Goal: Complete application form

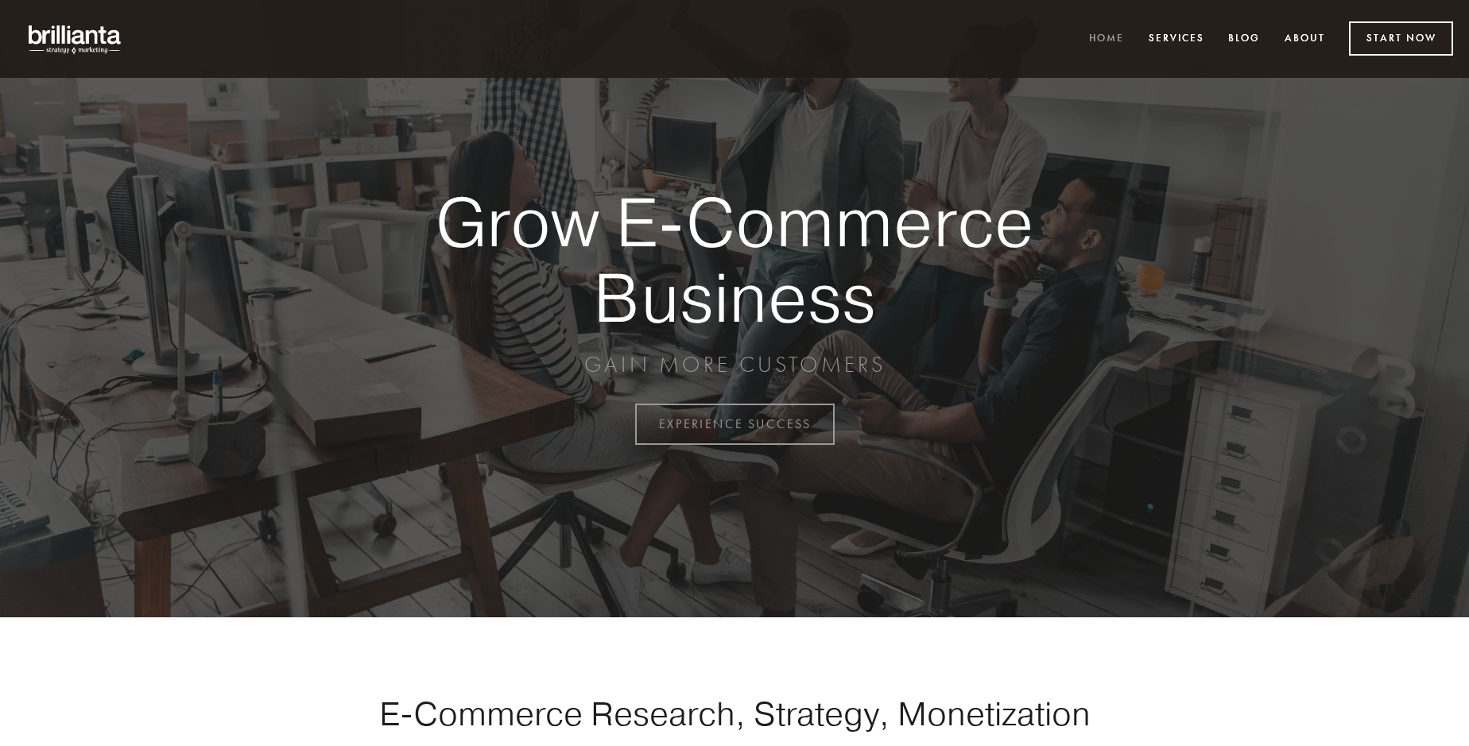
scroll to position [4166, 0]
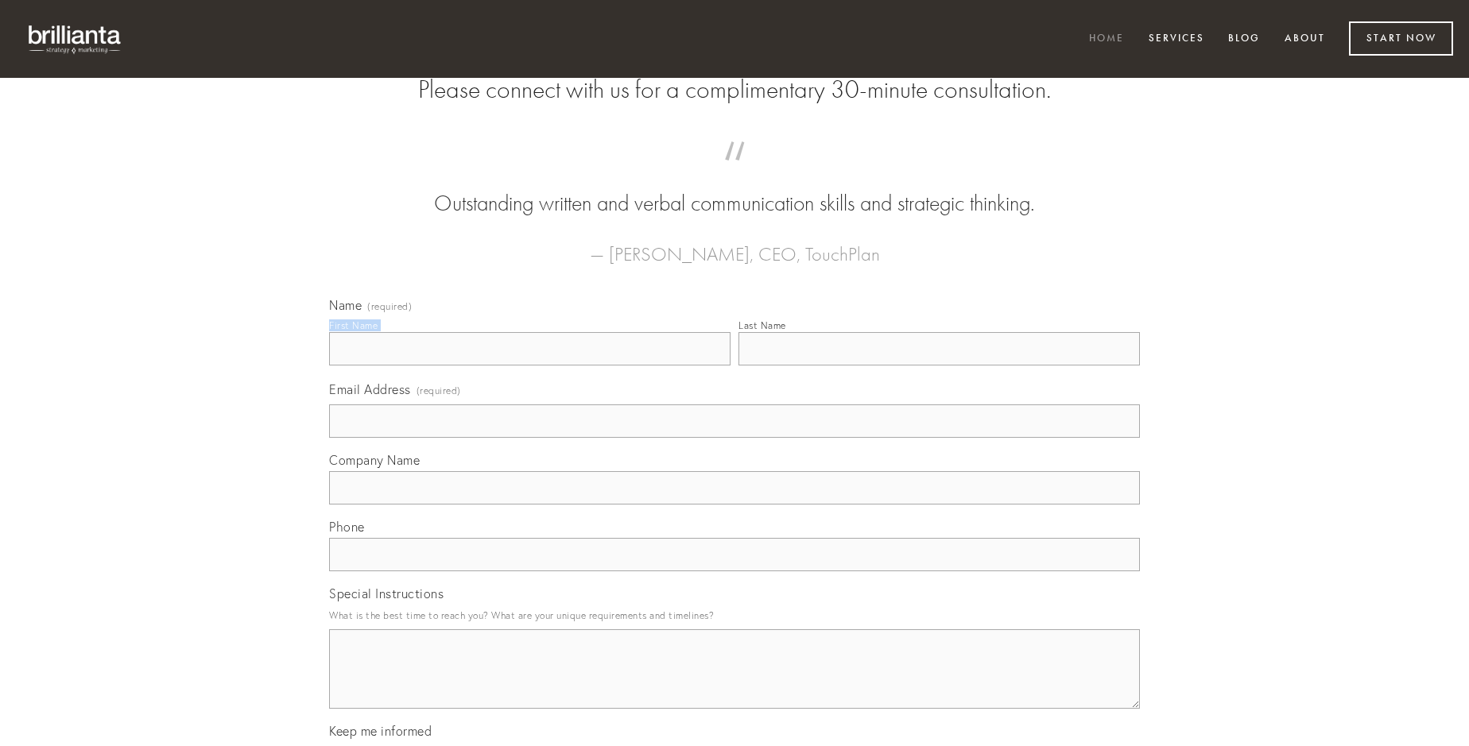
type input "[PERSON_NAME]"
click at [939, 366] on input "Last Name" at bounding box center [938, 348] width 401 height 33
type input "[PERSON_NAME]"
click at [734, 438] on input "Email Address (required)" at bounding box center [734, 420] width 811 height 33
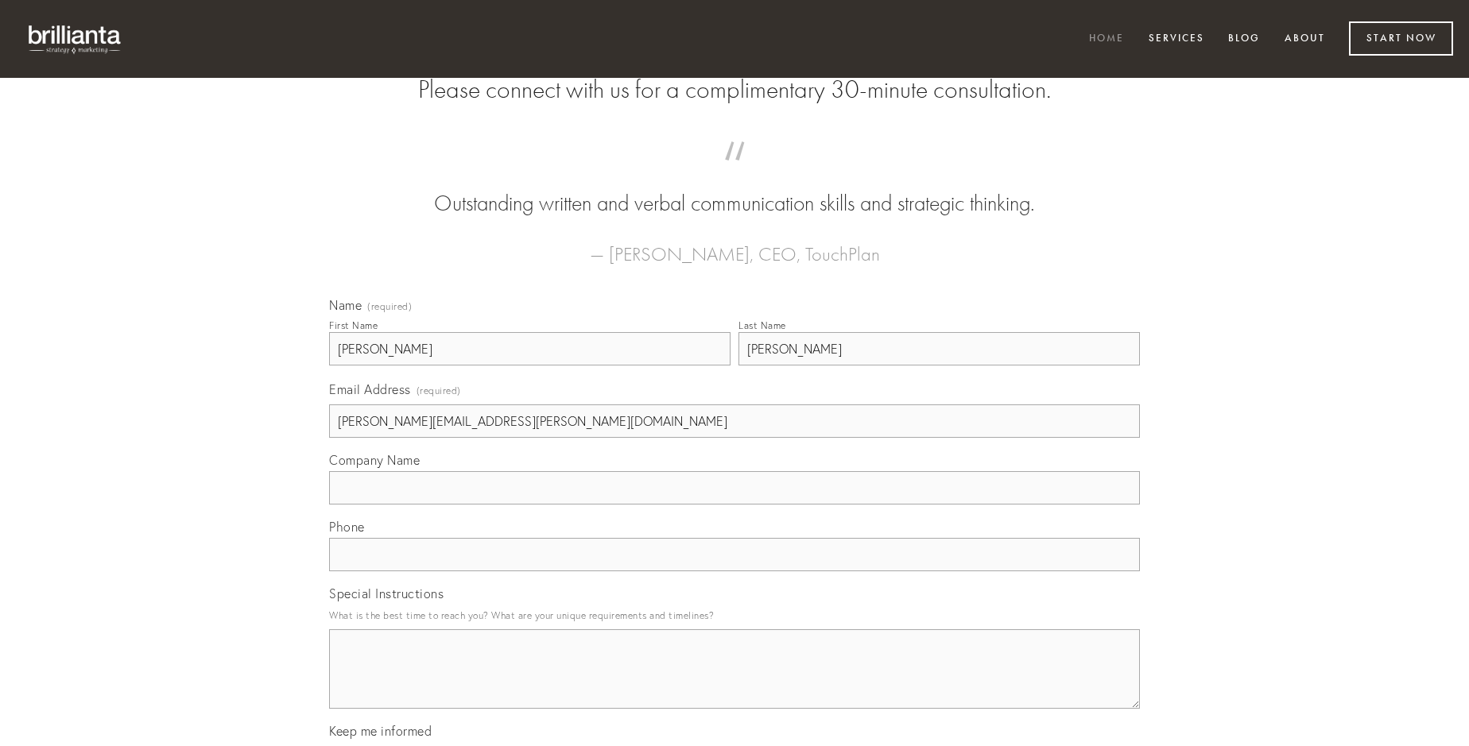
type input "[PERSON_NAME][EMAIL_ADDRESS][PERSON_NAME][DOMAIN_NAME]"
click at [734, 505] on input "Company Name" at bounding box center [734, 487] width 811 height 33
type input "corrigo"
click at [734, 571] on input "text" at bounding box center [734, 554] width 811 height 33
click at [734, 683] on textarea "Special Instructions" at bounding box center [734, 668] width 811 height 79
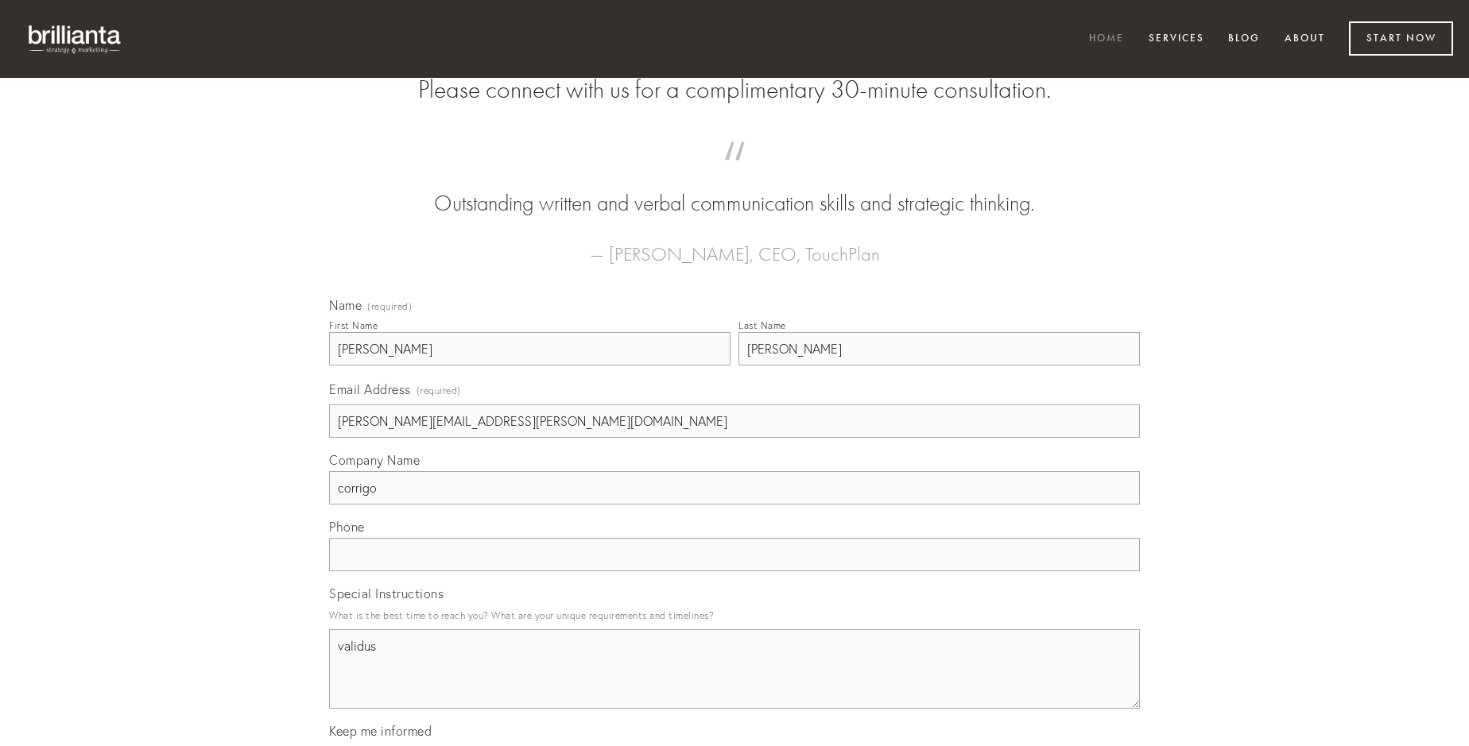
type textarea "validus"
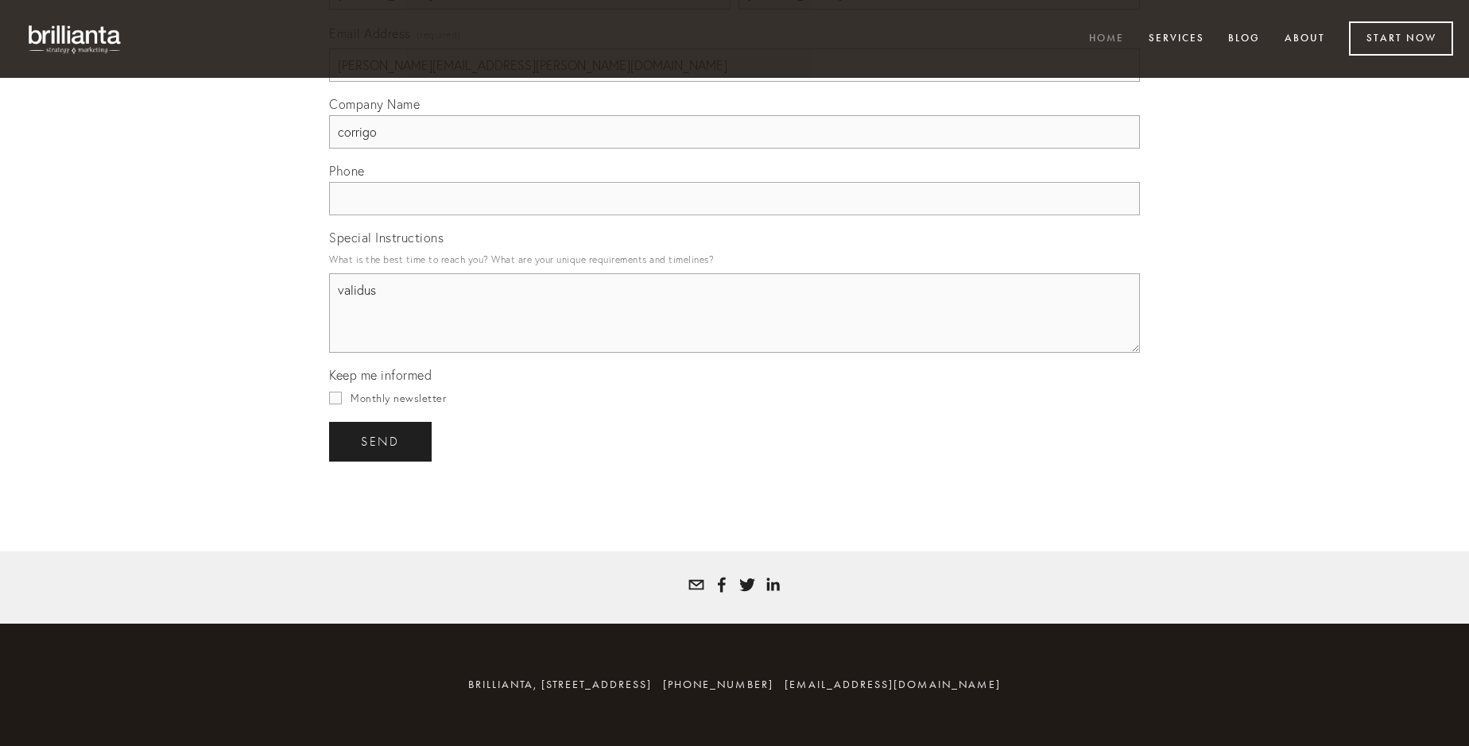
click at [381, 441] on span "send" at bounding box center [380, 442] width 39 height 14
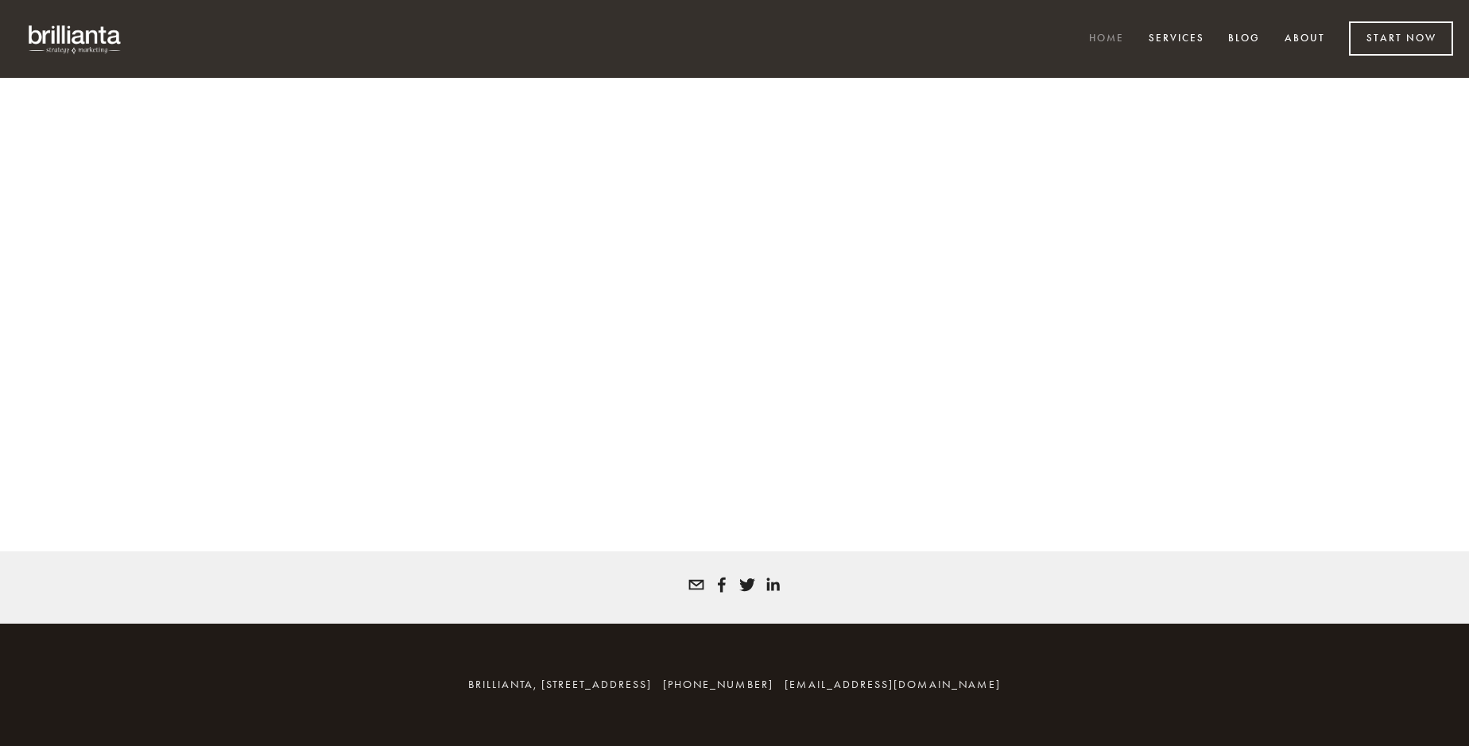
scroll to position [4144, 0]
